Goal: Information Seeking & Learning: Learn about a topic

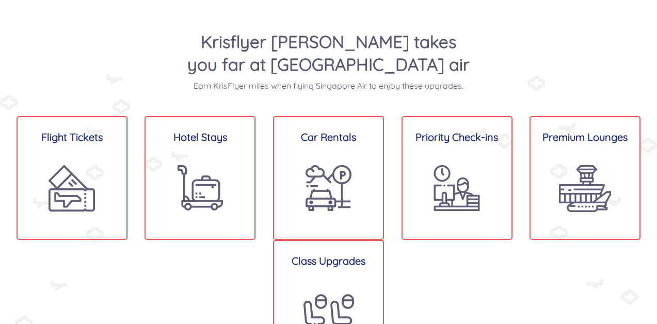
scroll to position [772, 0]
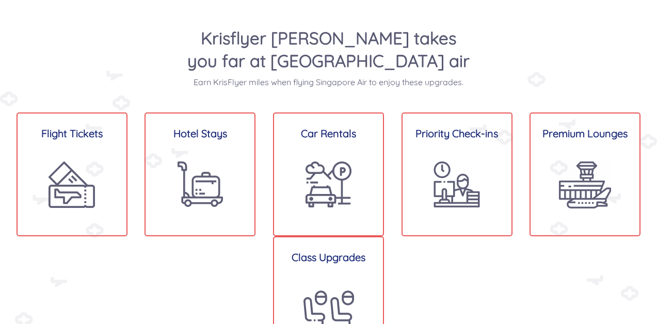
click at [409, 109] on div "Krisflyer Miles takes you far at Singapore air Earn KrisFlyer miles when flying…" at bounding box center [328, 199] width 657 height 478
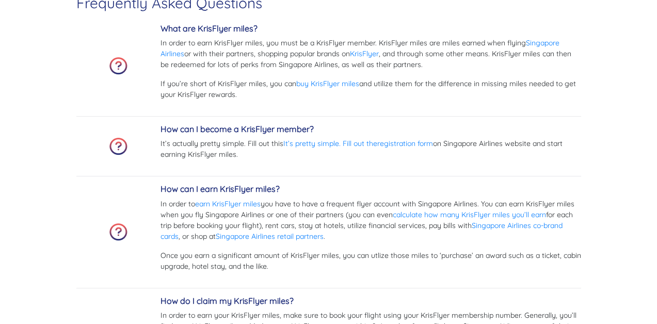
scroll to position [2687, 0]
click at [487, 79] on p "If you’re short of KrisFlyer miles, you can buy KrisFlyer miles and utilize the…" at bounding box center [370, 89] width 420 height 22
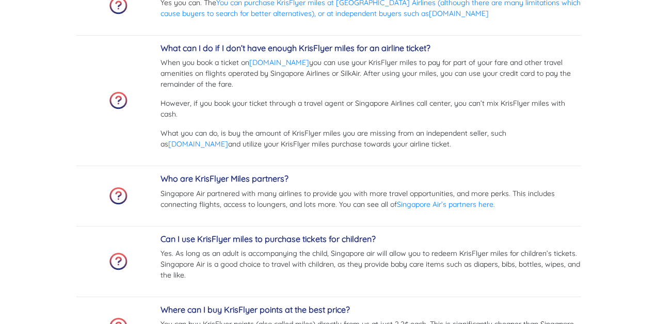
scroll to position [3697, 0]
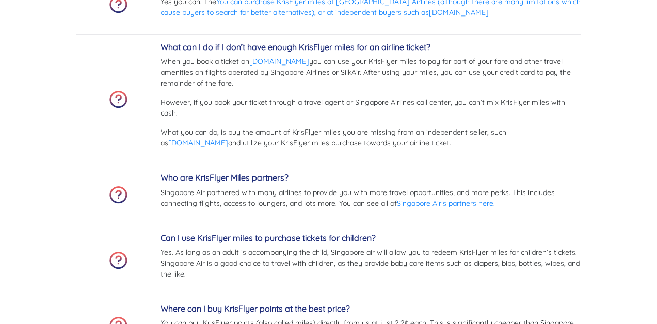
click at [230, 115] on p "However, if you book your ticket through a travel agent or Singapore Airlines c…" at bounding box center [370, 108] width 420 height 22
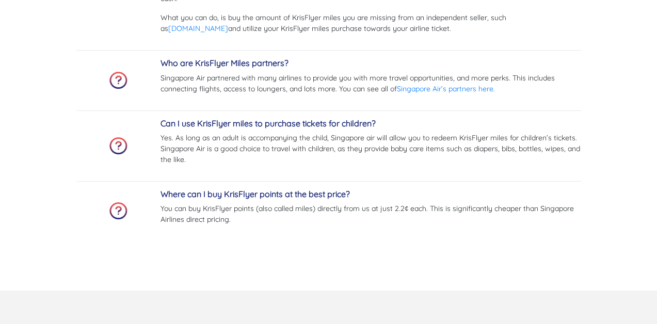
scroll to position [3812, 0]
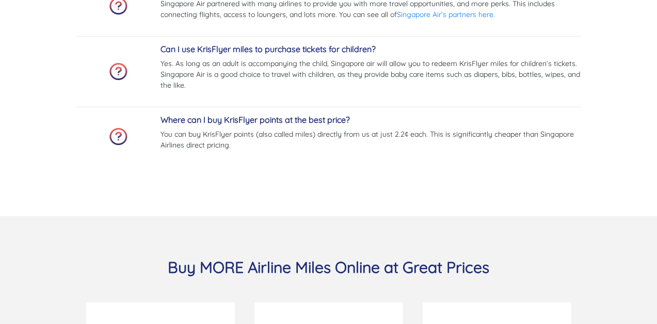
click at [243, 147] on p "You can buy KrisFlyer points (also called miles) directly from us at just 2.2¢ …" at bounding box center [370, 140] width 420 height 22
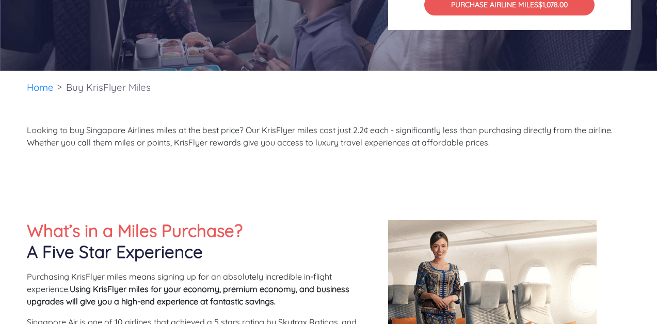
scroll to position [0, 0]
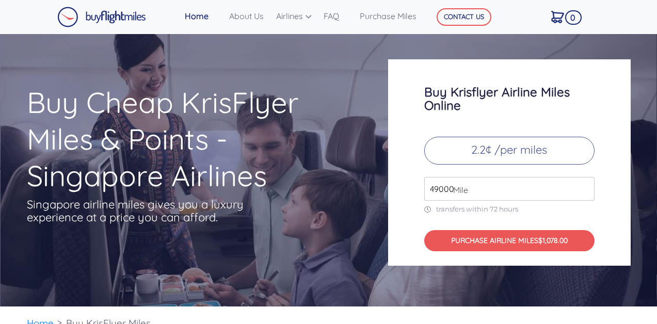
click at [319, 83] on div "Buy Cheap KrisFlyer Miles & Points - Singapore Airlines Singapore airline miles…" at bounding box center [328, 162] width 619 height 206
click at [244, 18] on link "About Us" at bounding box center [248, 16] width 47 height 21
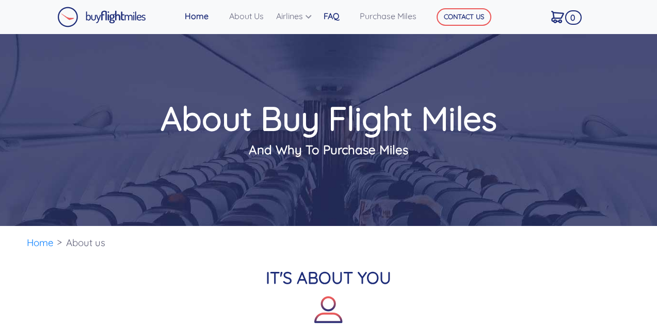
click at [342, 22] on link "FAQ" at bounding box center [337, 16] width 36 height 21
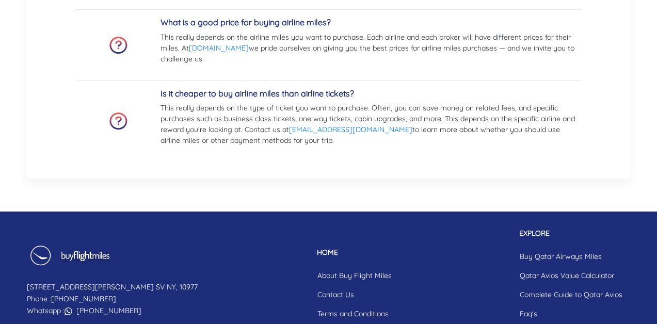
scroll to position [1125, 0]
